Goal: Task Accomplishment & Management: Manage account settings

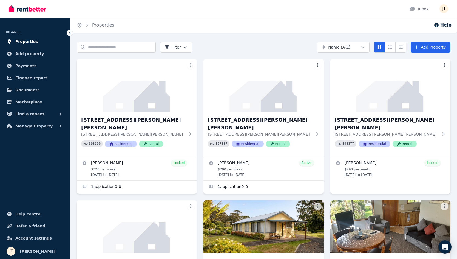
click at [30, 41] on span "Properties" at bounding box center [26, 41] width 23 height 7
click at [26, 65] on span "Payments" at bounding box center [25, 66] width 21 height 7
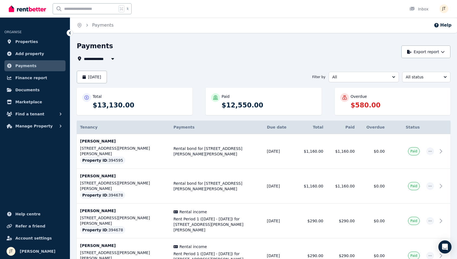
click at [361, 78] on span "All" at bounding box center [359, 76] width 55 height 5
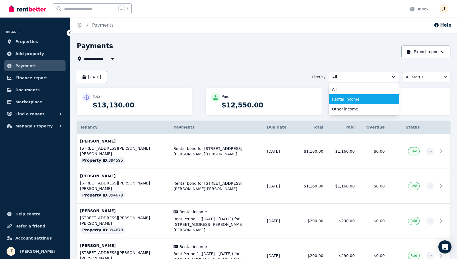
click at [355, 98] on span "Rental income" at bounding box center [360, 99] width 57 height 5
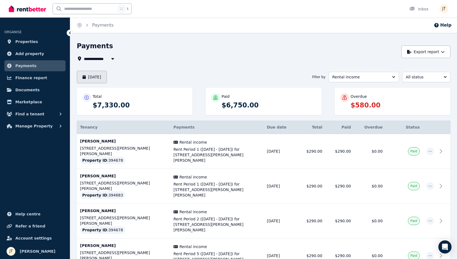
click at [106, 79] on button "[DATE]" at bounding box center [92, 77] width 30 height 13
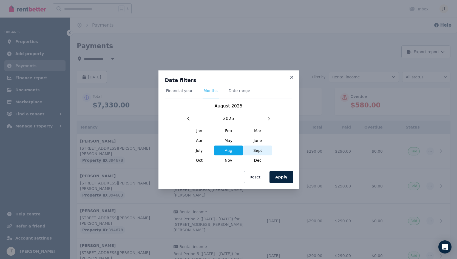
click at [256, 150] on span "Sept" at bounding box center [257, 151] width 29 height 10
click at [284, 174] on button "Apply" at bounding box center [282, 177] width 24 height 13
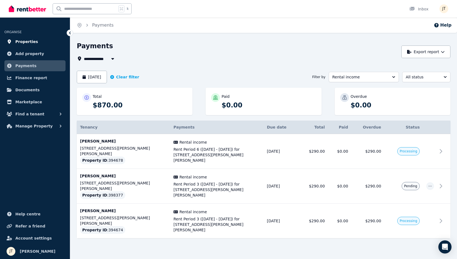
click at [24, 41] on span "Properties" at bounding box center [26, 41] width 23 height 7
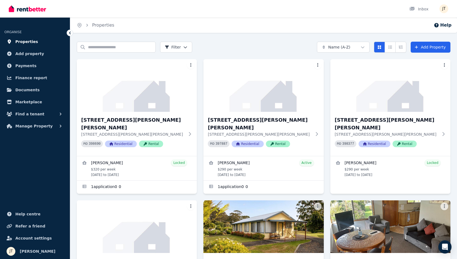
click at [26, 40] on span "Properties" at bounding box center [26, 41] width 23 height 7
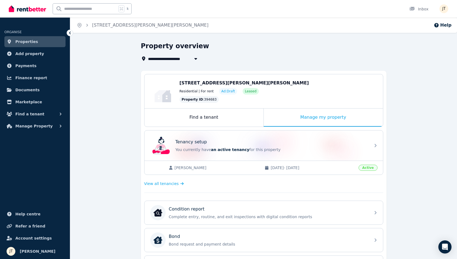
click at [27, 42] on span "Properties" at bounding box center [26, 41] width 23 height 7
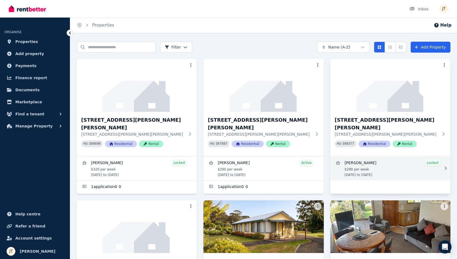
click at [370, 156] on link "View details for Kineta Tatnell" at bounding box center [390, 168] width 120 height 24
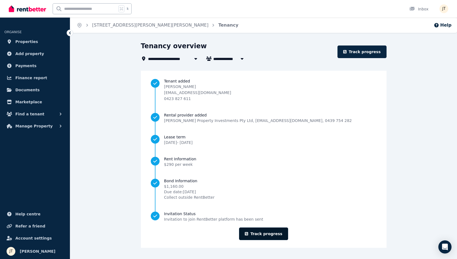
click at [257, 232] on link "Track progress" at bounding box center [263, 234] width 49 height 13
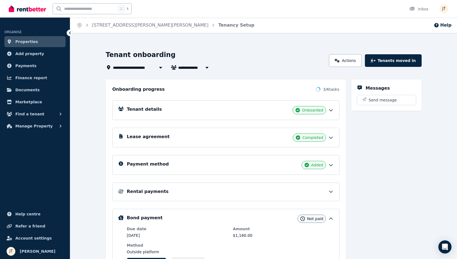
scroll to position [46, 0]
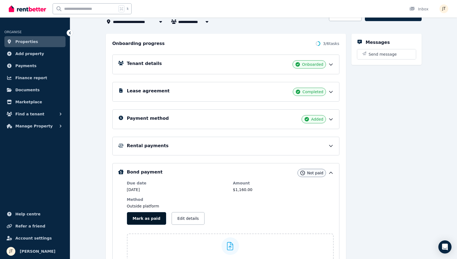
click at [143, 219] on button "Mark as paid" at bounding box center [146, 218] width 39 height 13
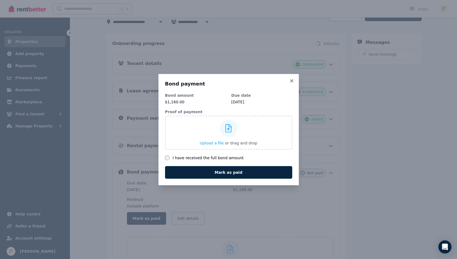
click at [216, 158] on label "I have received the full bond amount" at bounding box center [208, 157] width 71 height 5
click at [222, 171] on button "Mark as paid" at bounding box center [228, 172] width 127 height 13
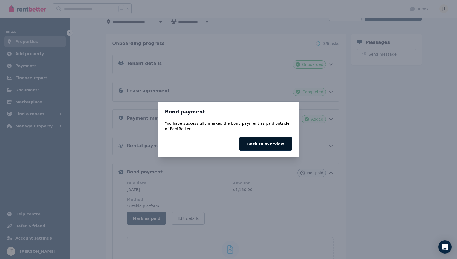
click at [262, 142] on button "Back to overview" at bounding box center [265, 144] width 53 height 14
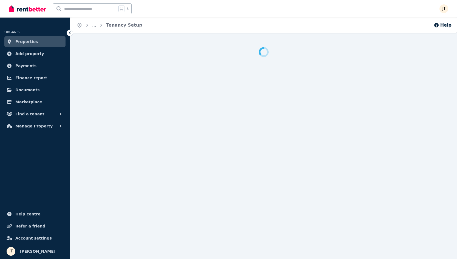
scroll to position [5, 0]
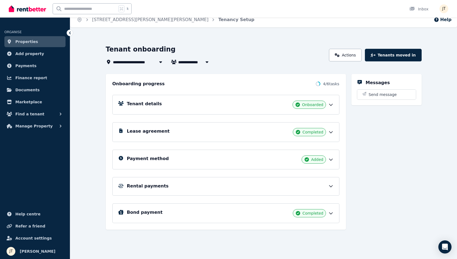
click at [36, 42] on link "Properties" at bounding box center [34, 41] width 61 height 11
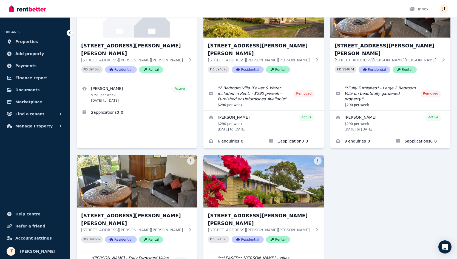
scroll to position [221, 0]
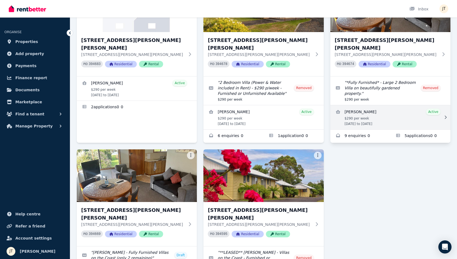
click at [387, 105] on link "View details for Deborah Purdon" at bounding box center [390, 117] width 120 height 24
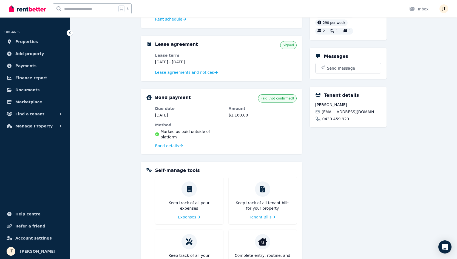
scroll to position [111, 0]
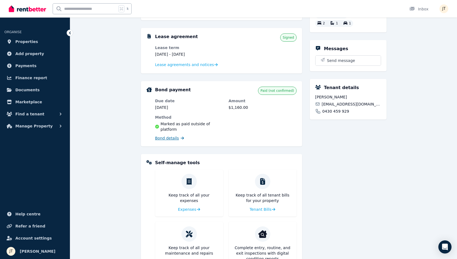
click at [169, 135] on span "Bond details" at bounding box center [167, 137] width 24 height 5
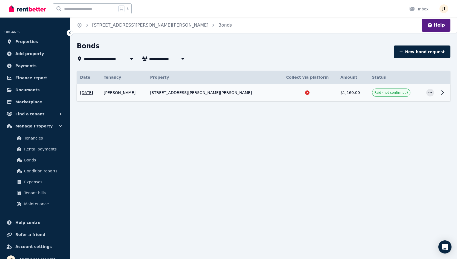
click at [402, 93] on td "Paid (not confirmed)" at bounding box center [396, 92] width 54 height 17
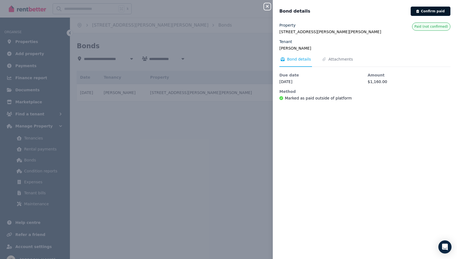
click at [429, 12] on button "Confirm paid" at bounding box center [431, 11] width 40 height 9
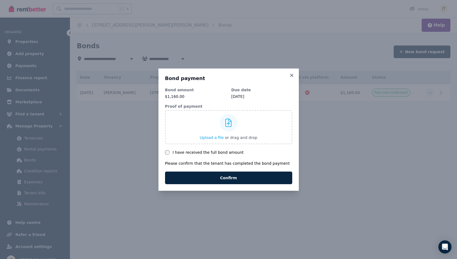
click at [216, 153] on label "I have received the full bond amount" at bounding box center [208, 152] width 71 height 5
click at [219, 174] on button "Confirm" at bounding box center [228, 178] width 127 height 13
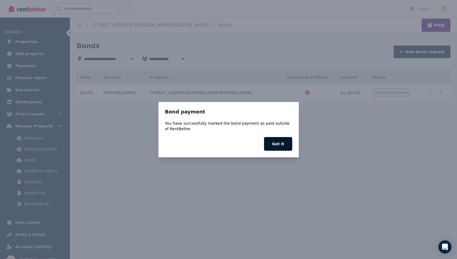
click at [288, 144] on button "Got it" at bounding box center [278, 144] width 28 height 14
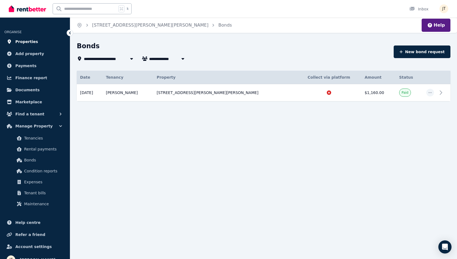
click at [25, 39] on span "Properties" at bounding box center [26, 41] width 23 height 7
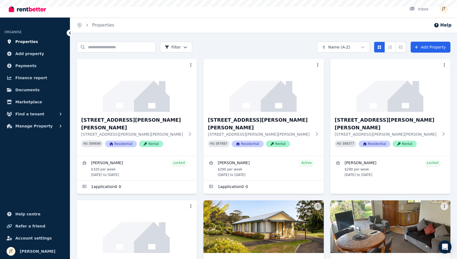
click at [26, 41] on span "Properties" at bounding box center [26, 41] width 23 height 7
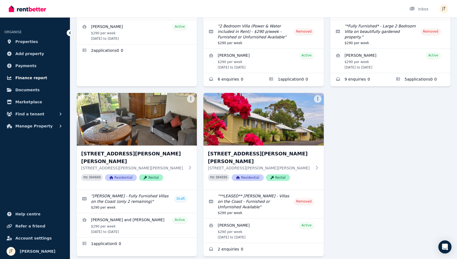
scroll to position [277, 0]
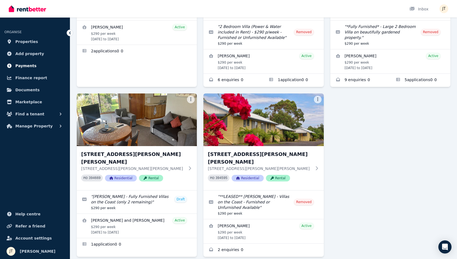
click at [29, 69] on span "Payments" at bounding box center [25, 66] width 21 height 7
